Goal: Find specific fact: Find specific fact

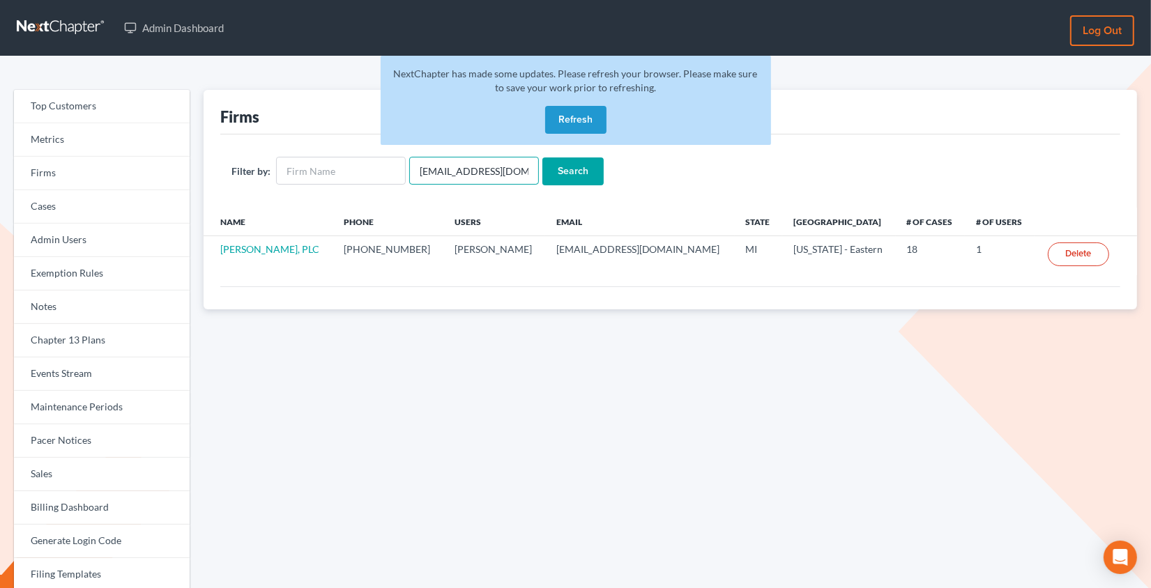
click at [443, 171] on input "[EMAIL_ADDRESS][DOMAIN_NAME]" at bounding box center [474, 171] width 130 height 28
click at [443, 171] on input "sthomas@313965bank.com" at bounding box center [474, 171] width 130 height 28
click at [341, 167] on input "text" at bounding box center [341, 171] width 130 height 28
type input "holden"
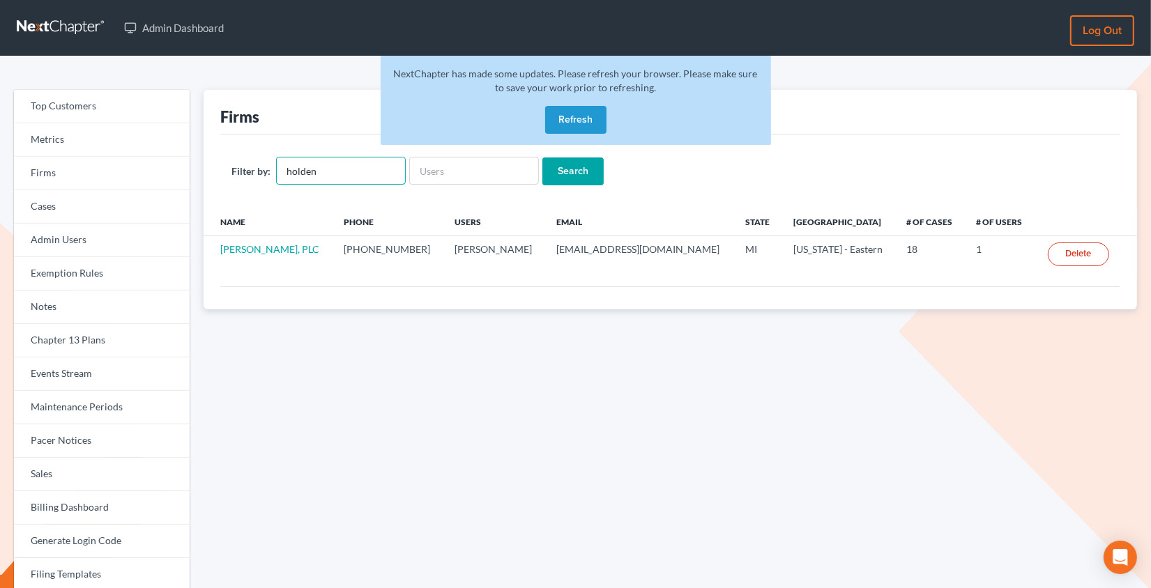
click at [542, 157] on input "Search" at bounding box center [572, 171] width 61 height 28
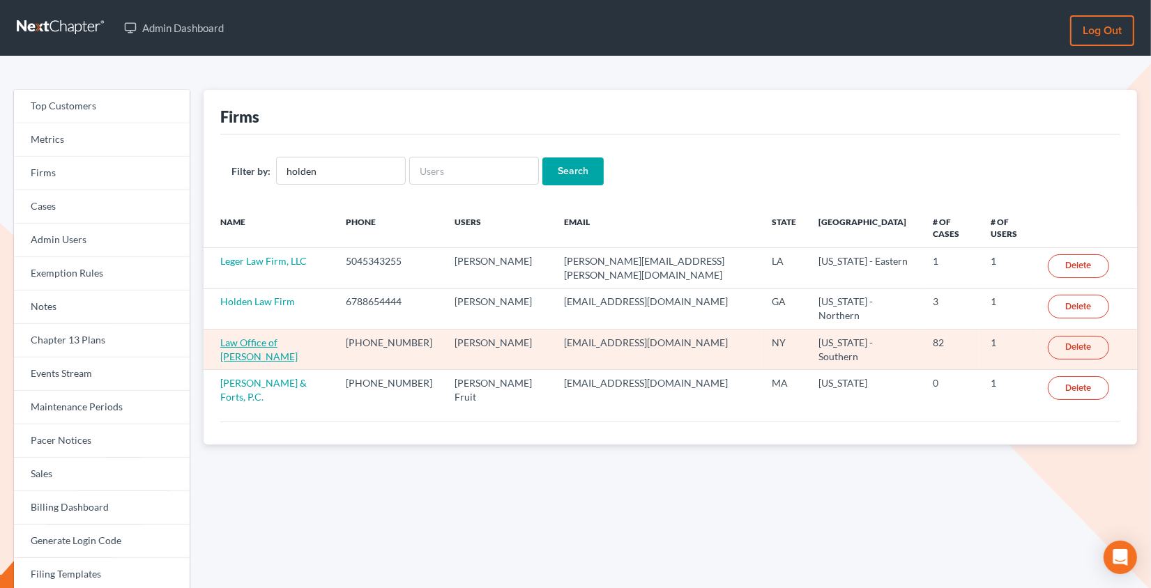
click at [283, 337] on link "Law Office of [PERSON_NAME]" at bounding box center [258, 350] width 77 height 26
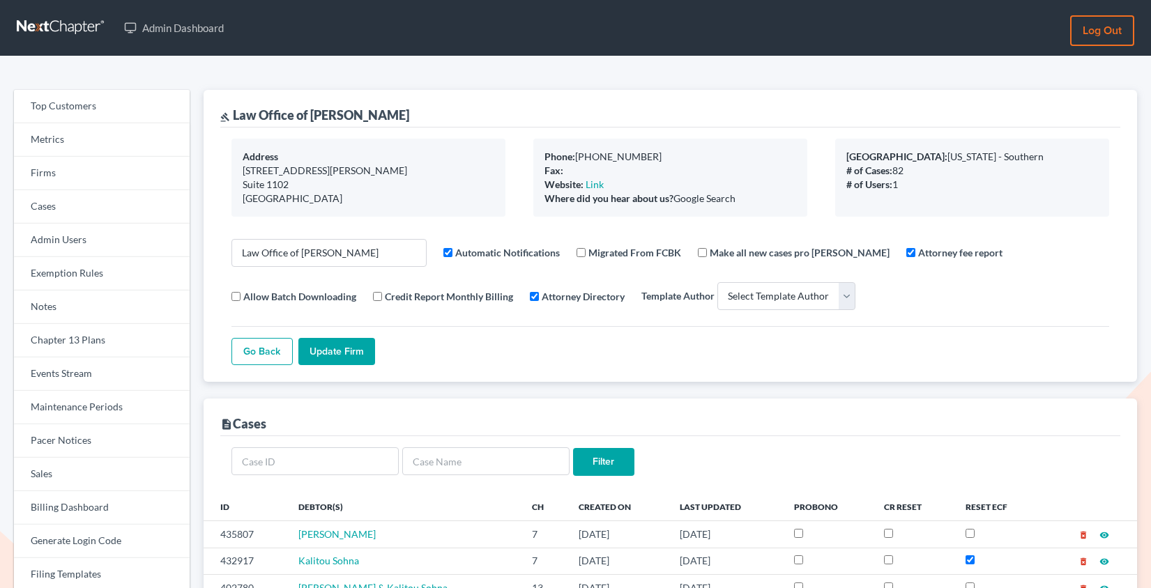
select select
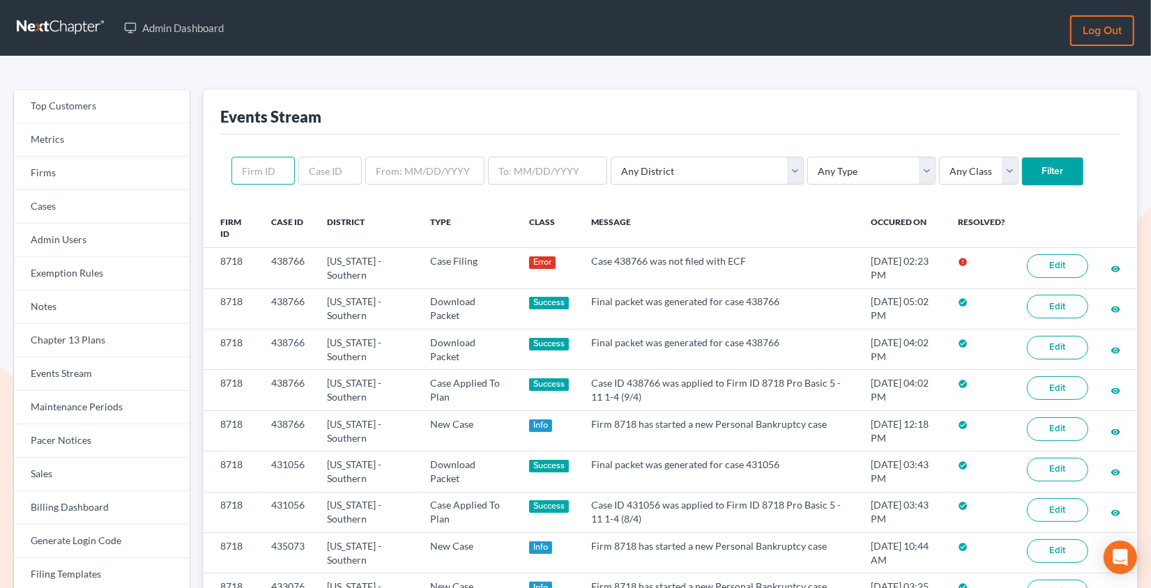
click at [261, 175] on input "text" at bounding box center [262, 171] width 63 height 28
paste input "2775"
type input "2775"
click at [1022, 157] on input "Filter" at bounding box center [1052, 171] width 61 height 28
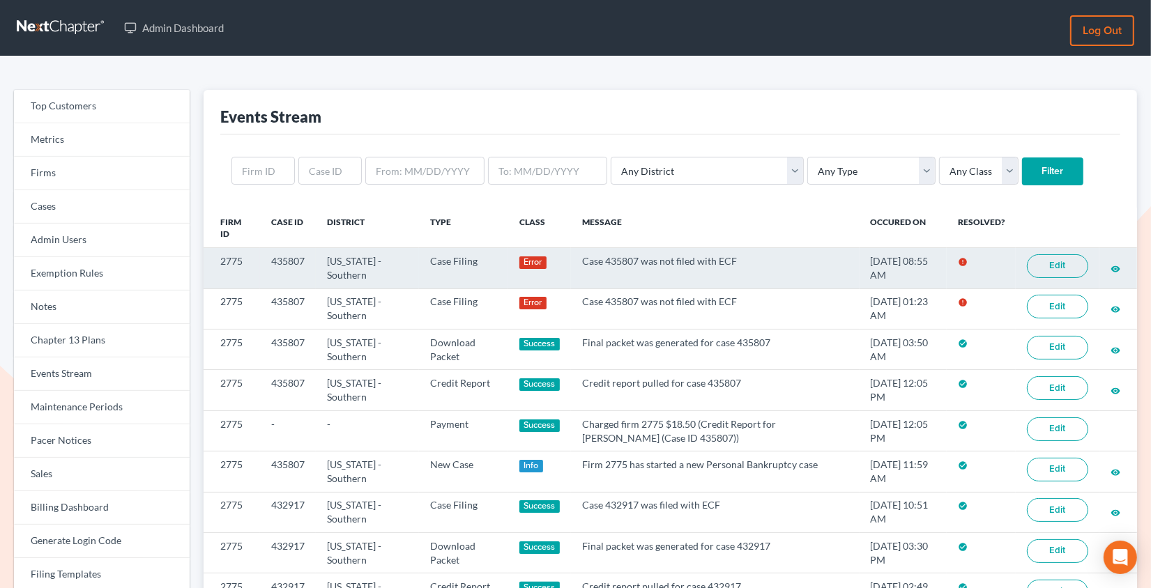
click at [1054, 263] on link "Edit" at bounding box center [1057, 266] width 61 height 24
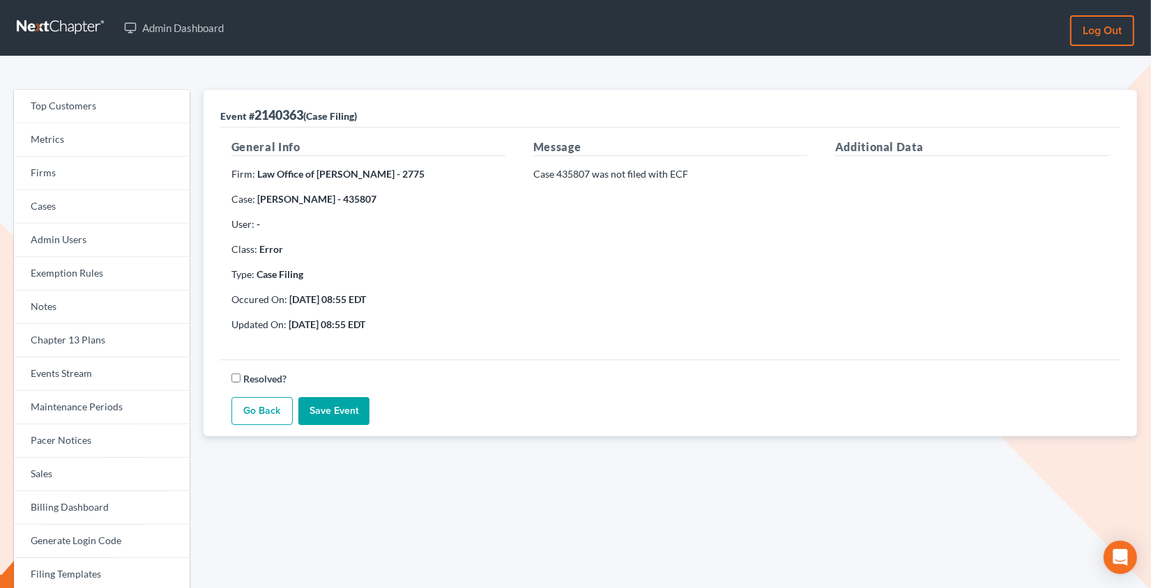
click at [358, 201] on strong "Ginamarie Letizia - 435807" at bounding box center [316, 199] width 119 height 12
copy strong "435807"
